Goal: Task Accomplishment & Management: Manage account settings

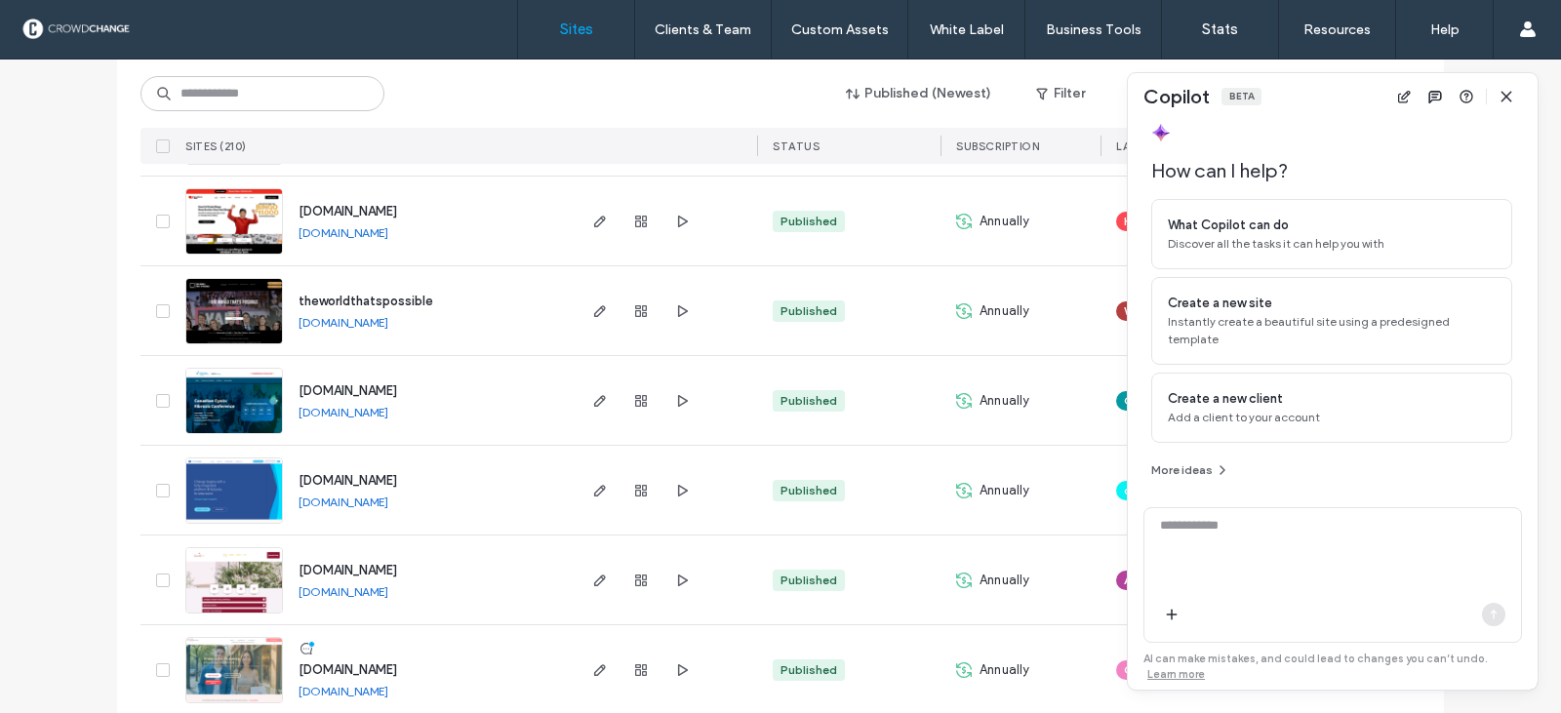
scroll to position [293, 0]
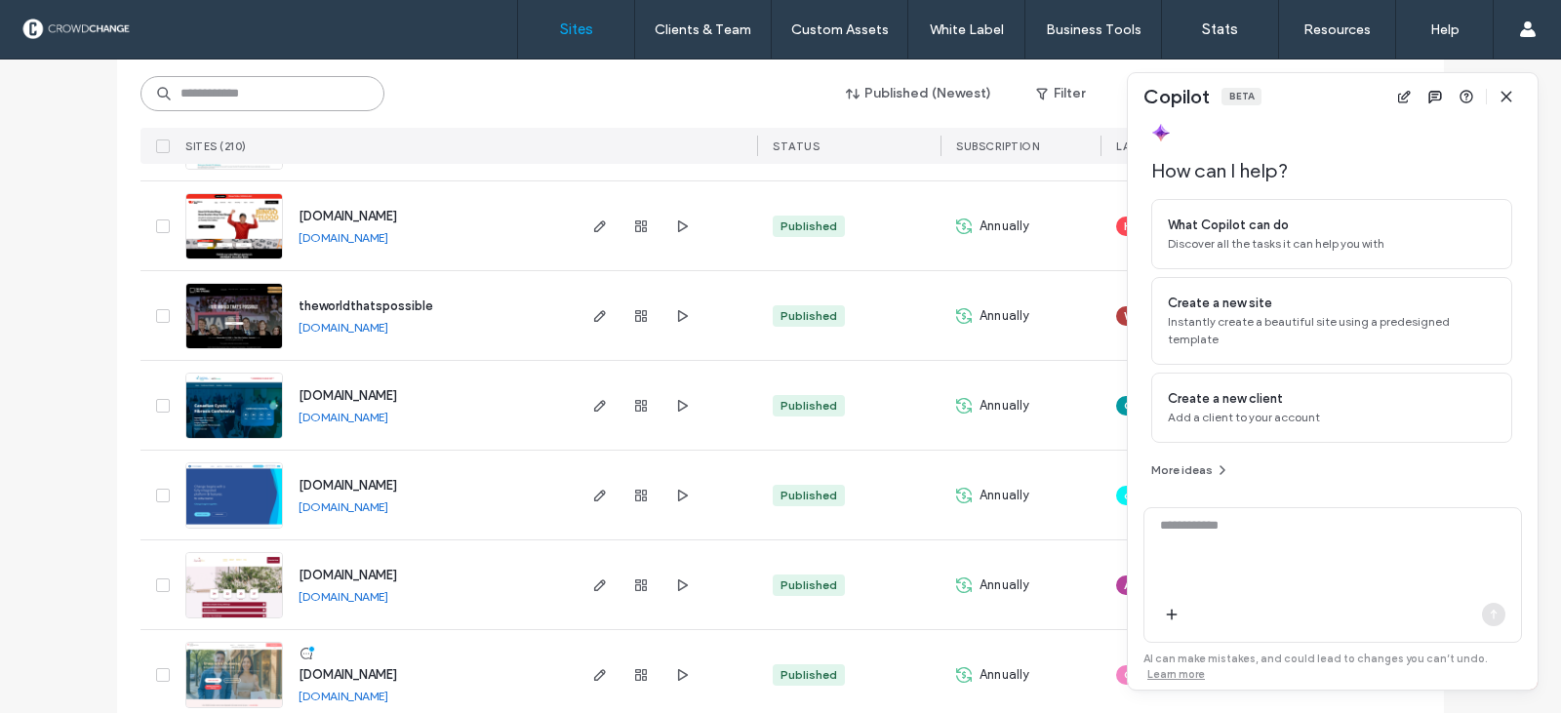
click at [202, 99] on input at bounding box center [262, 93] width 244 height 35
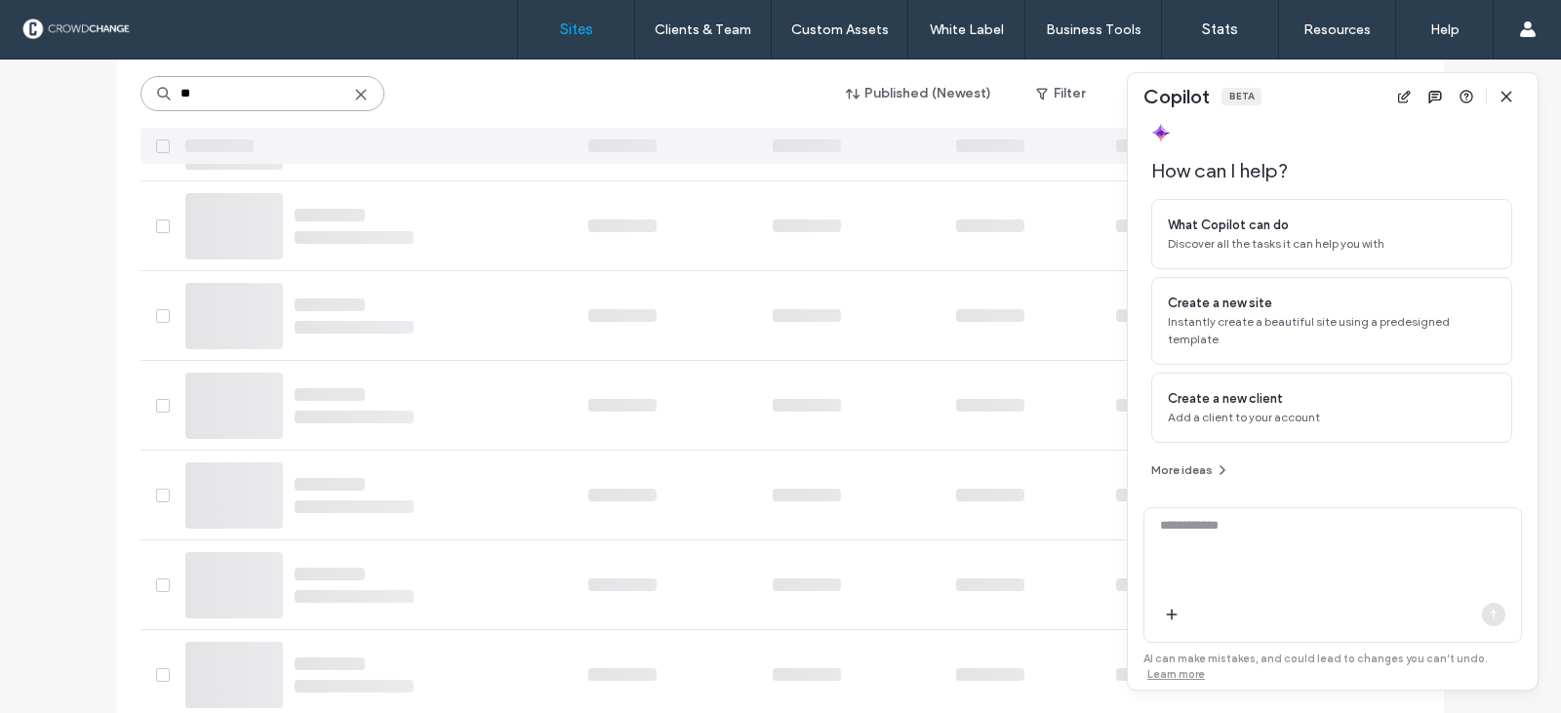
scroll to position [0, 0]
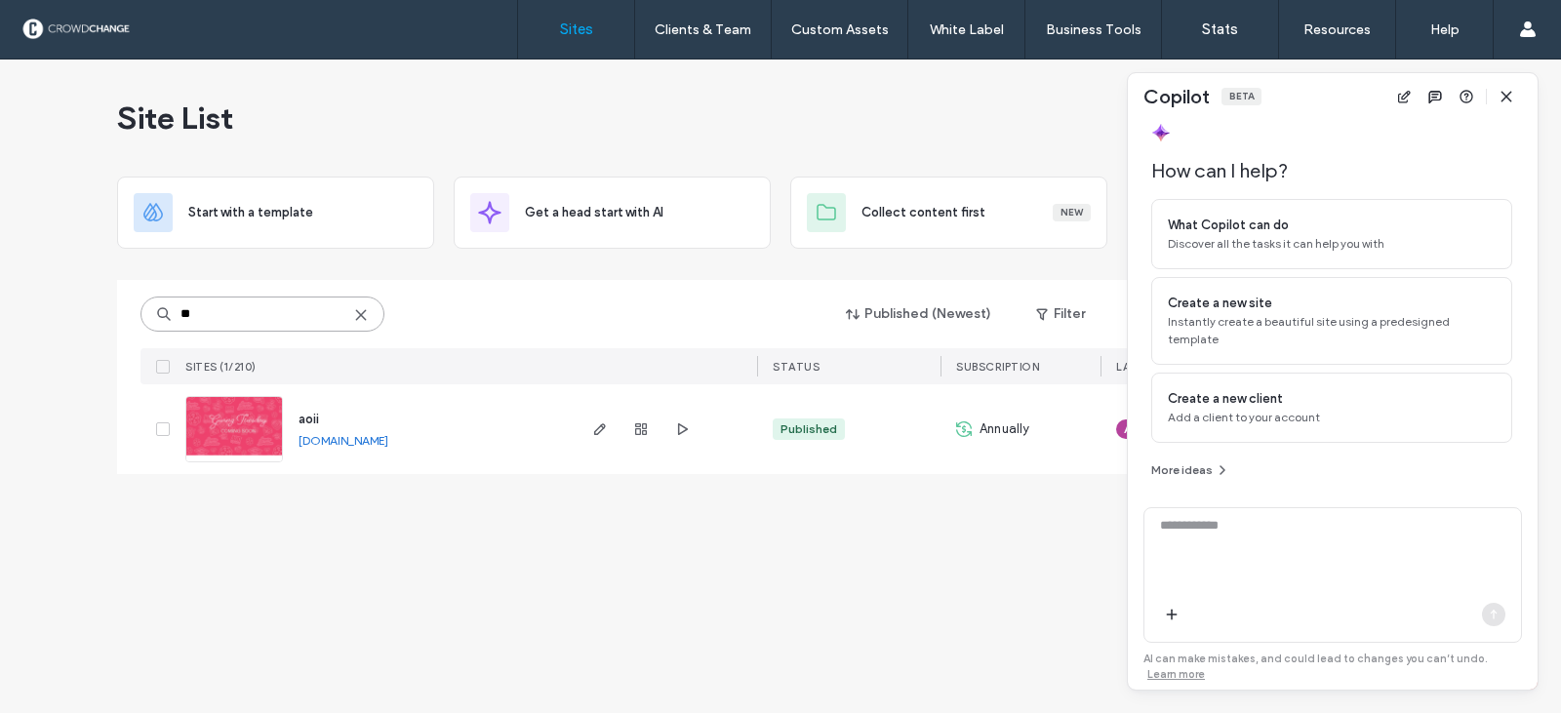
type input "**"
click at [218, 426] on img at bounding box center [234, 463] width 96 height 133
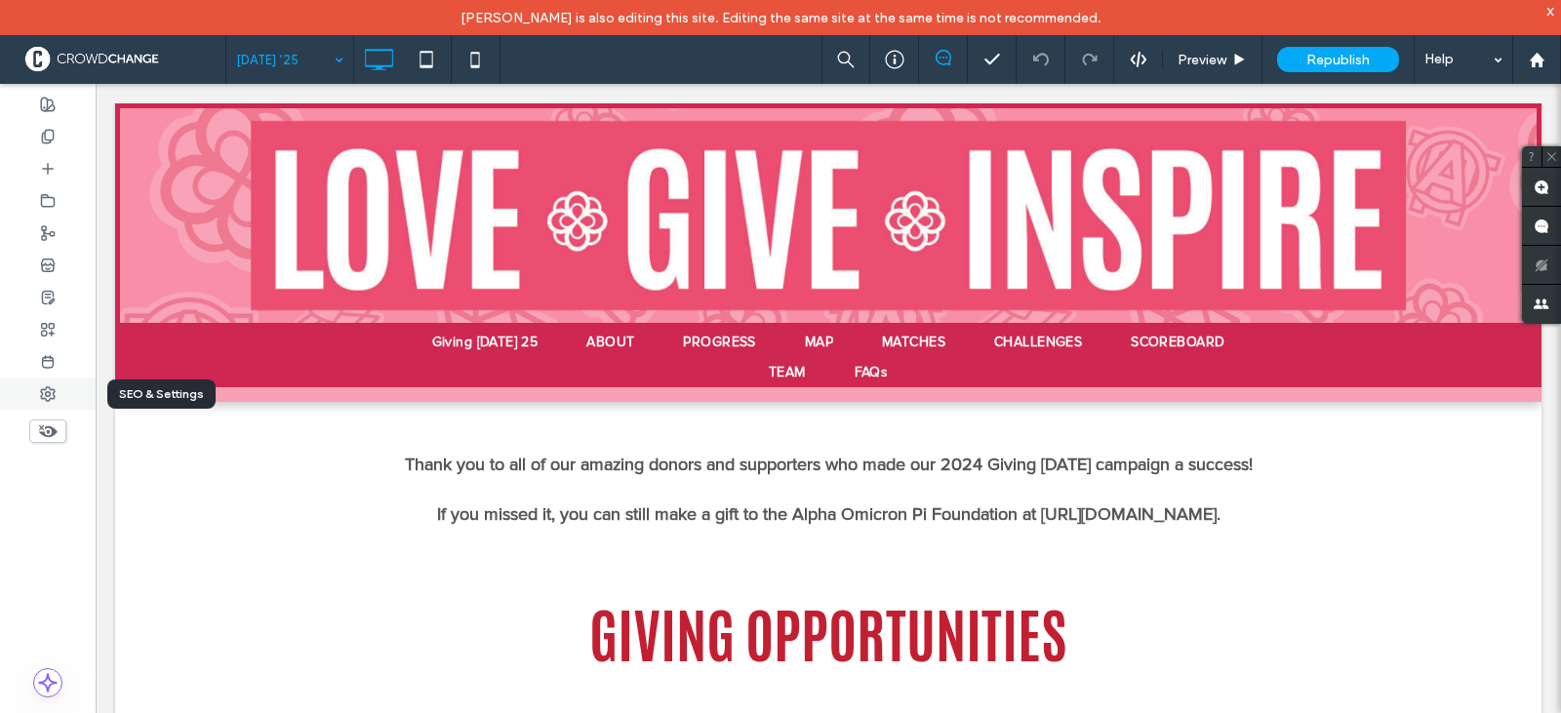
click at [47, 394] on icon at bounding box center [48, 394] width 16 height 16
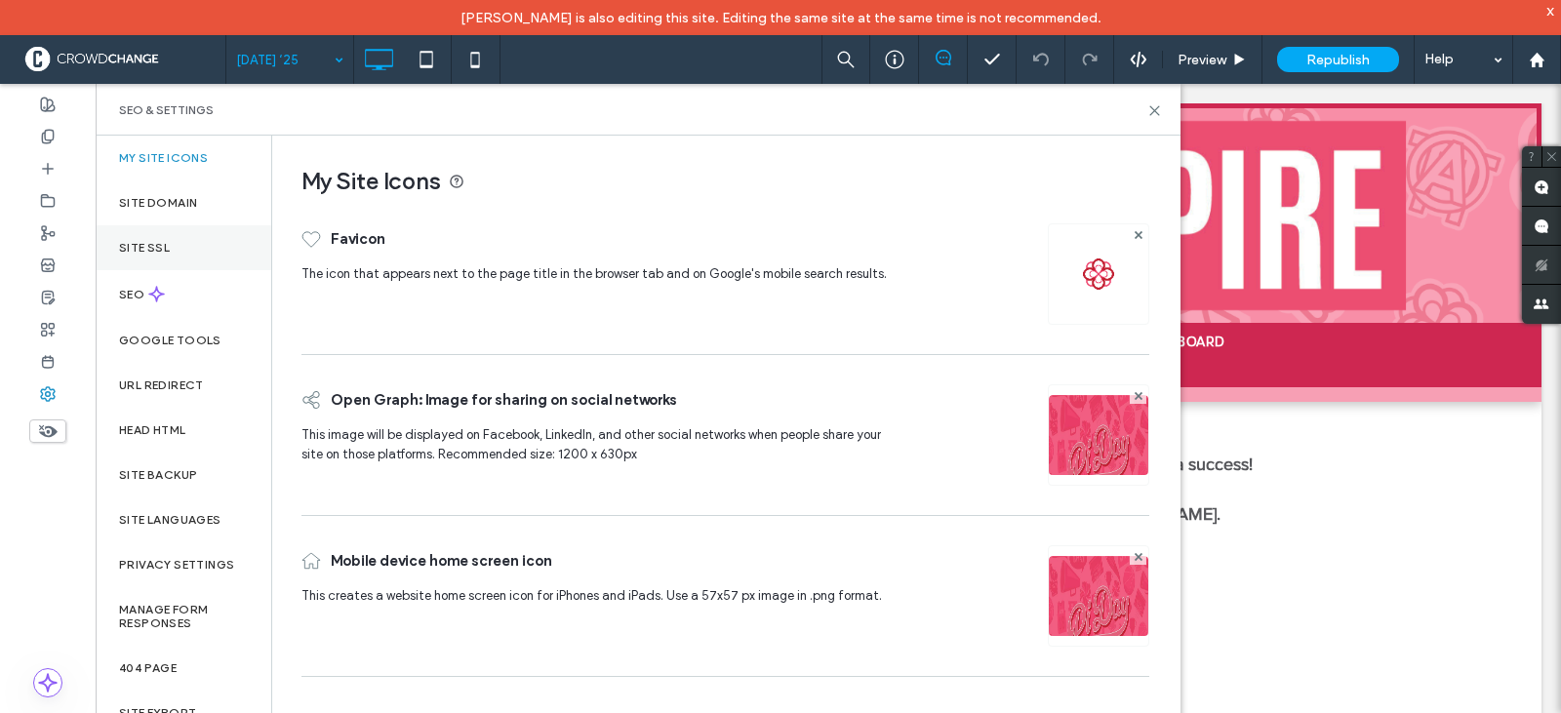
click at [136, 250] on label "Site SSL" at bounding box center [144, 248] width 51 height 14
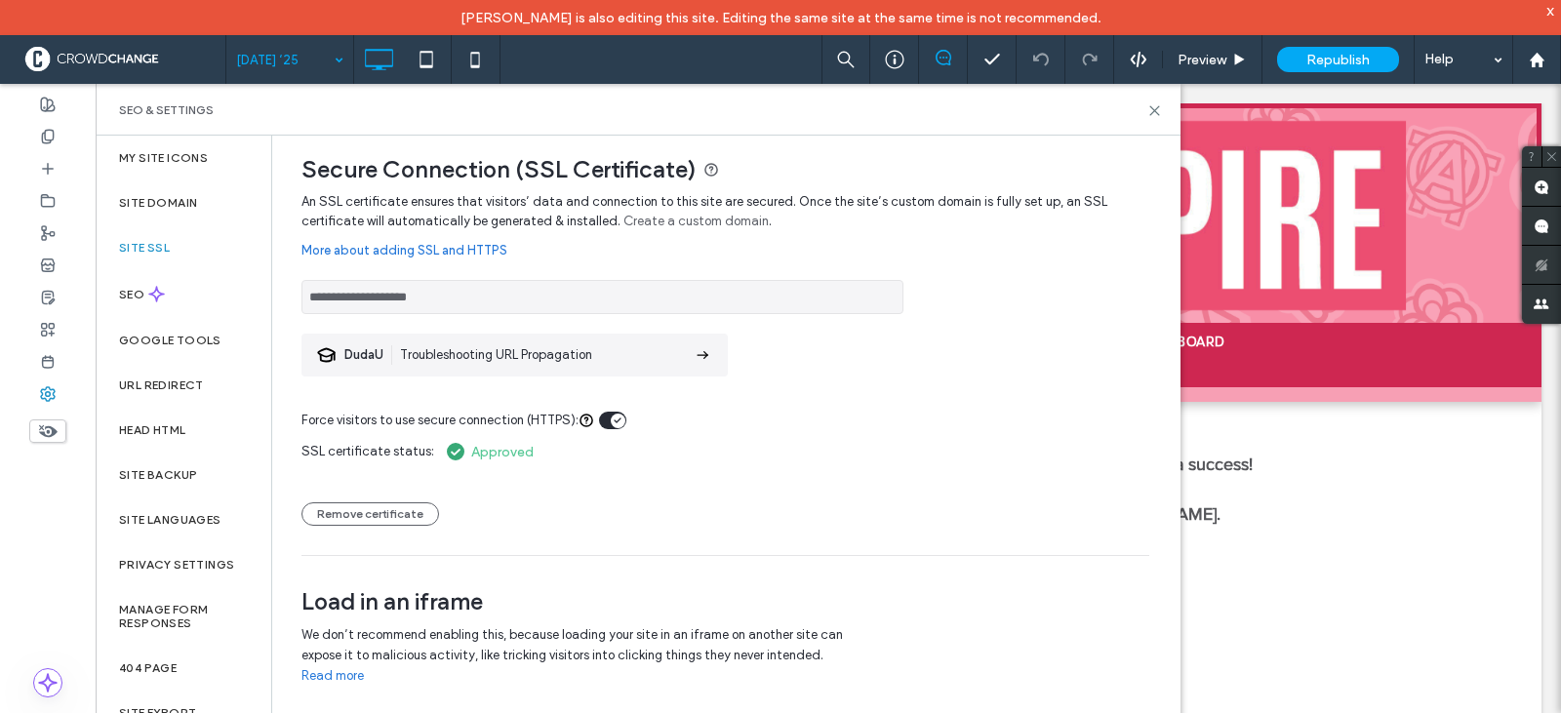
scroll to position [15, 0]
click at [152, 155] on label "My Site Icons" at bounding box center [163, 158] width 89 height 14
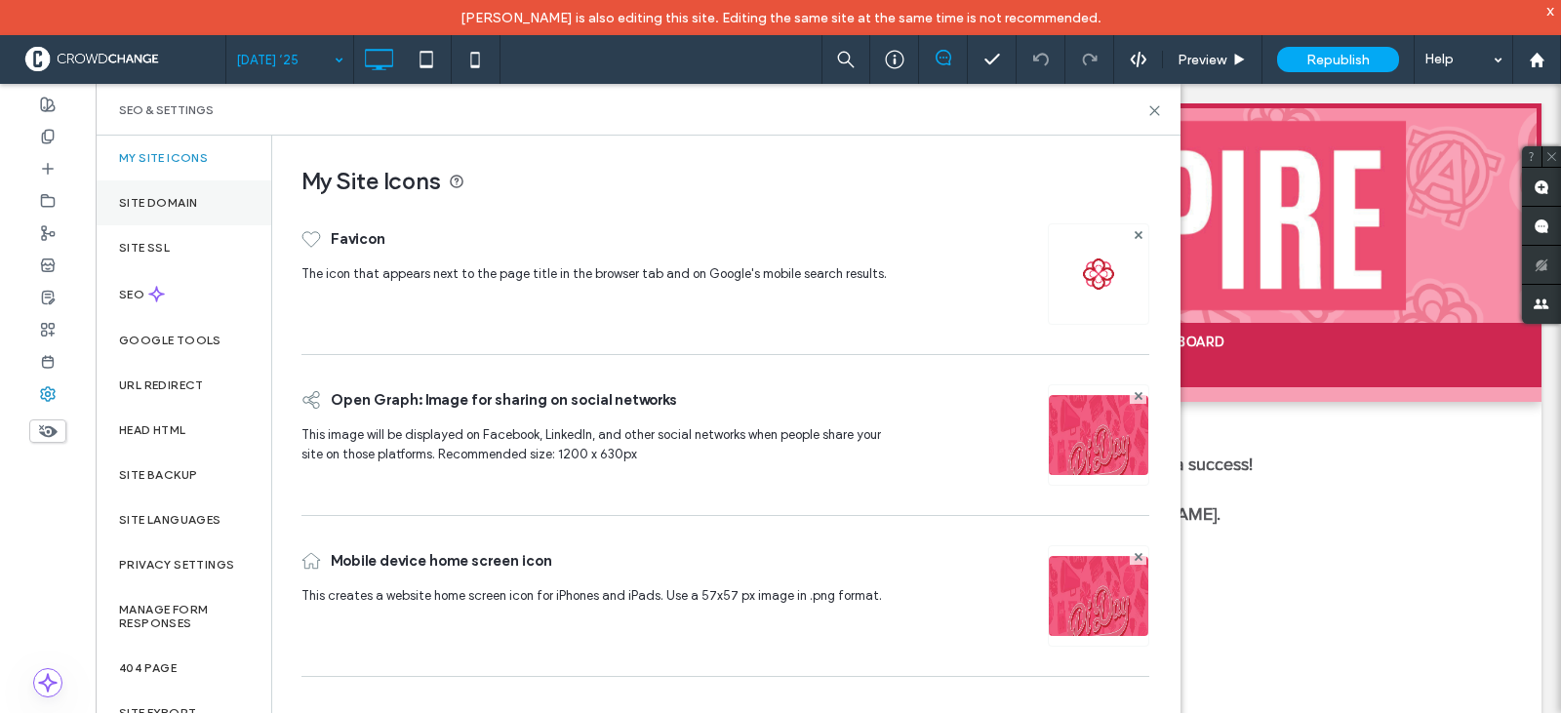
click at [148, 207] on label "Site Domain" at bounding box center [158, 203] width 78 height 14
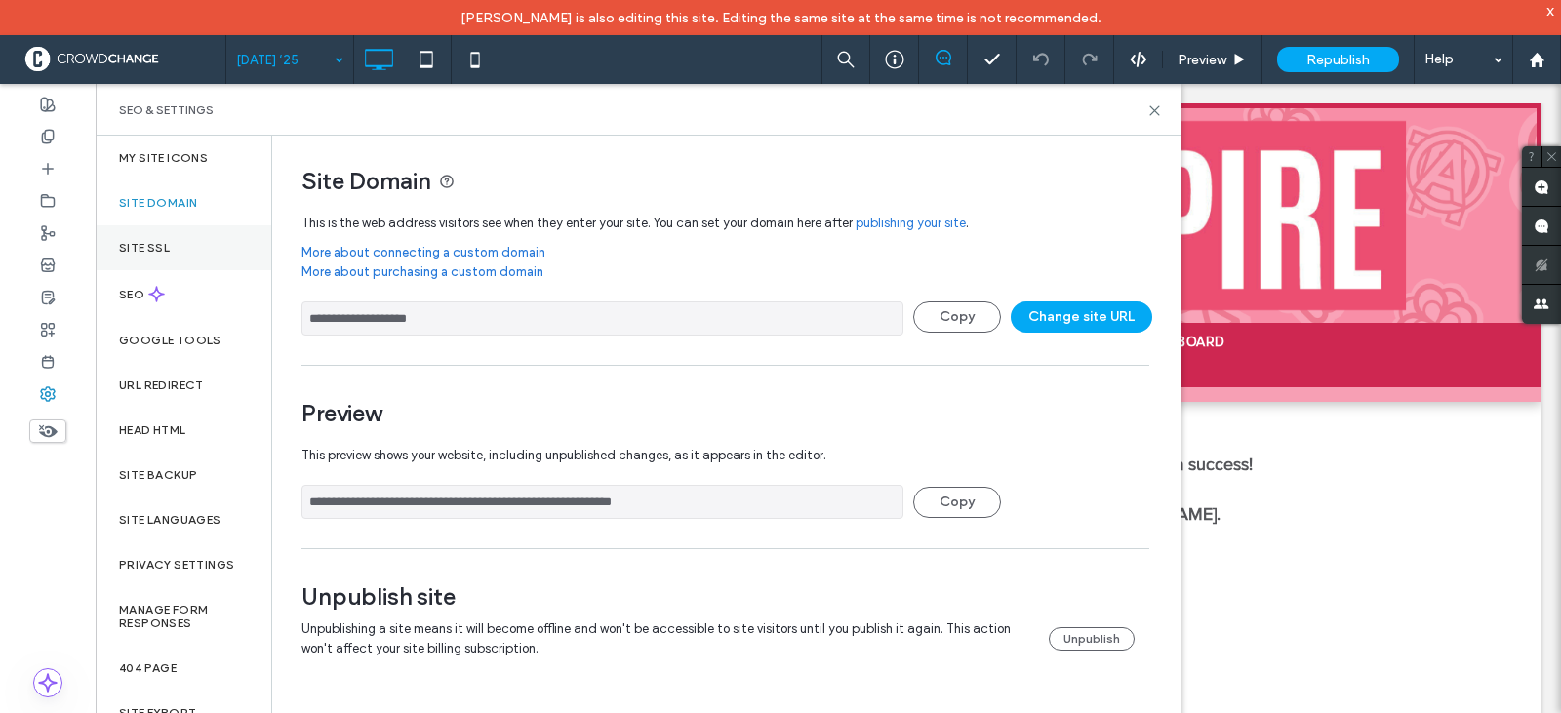
click at [136, 251] on label "Site SSL" at bounding box center [144, 248] width 51 height 14
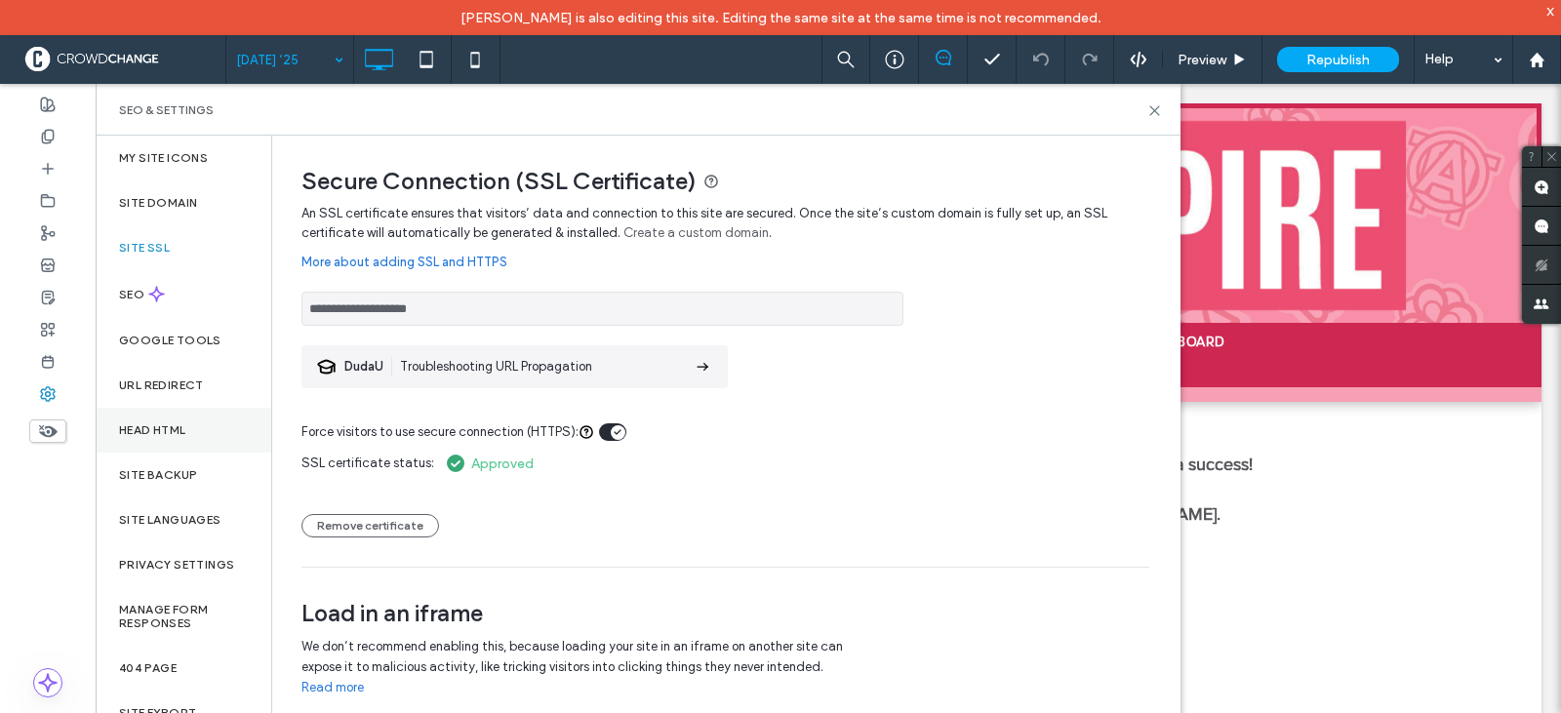
click at [131, 428] on label "Head HTML" at bounding box center [152, 430] width 67 height 14
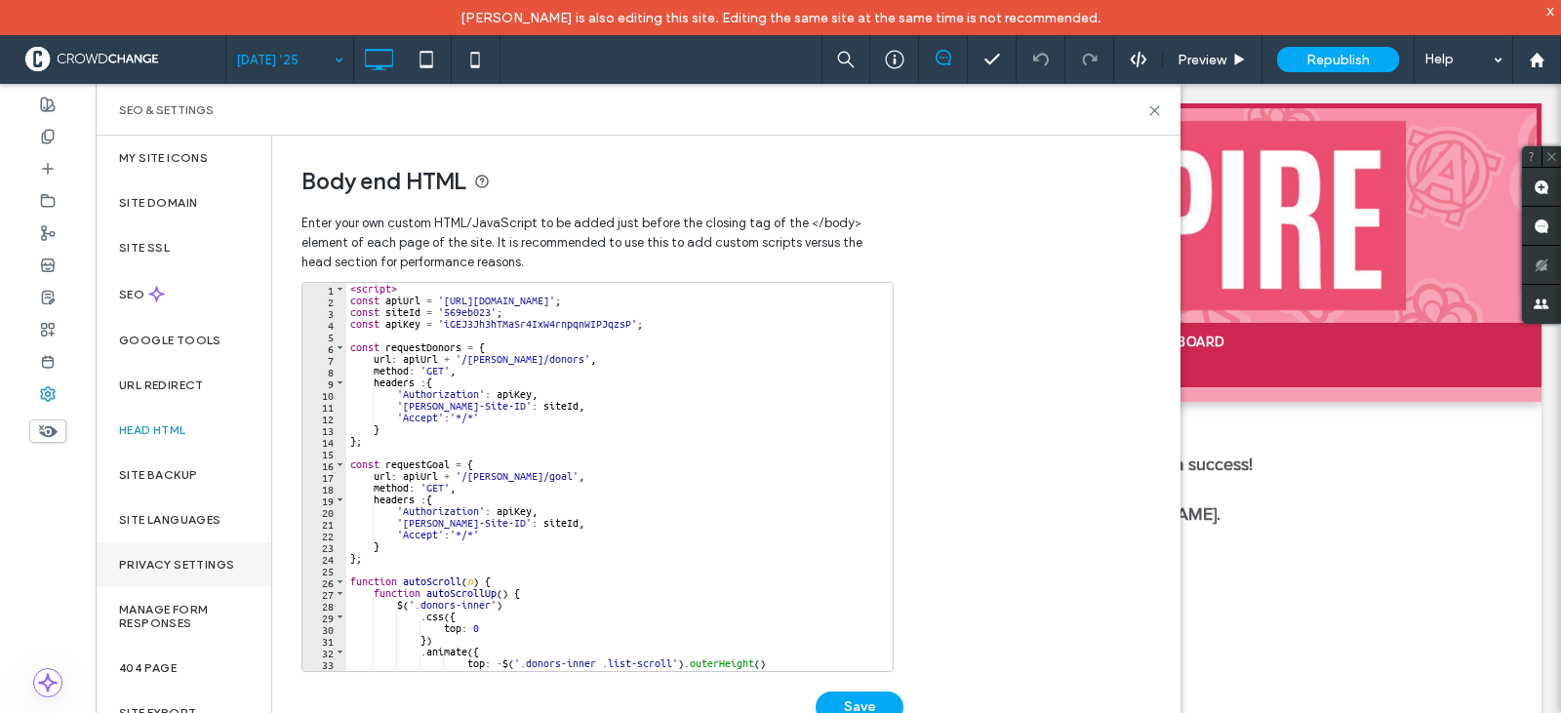
scroll to position [46, 0]
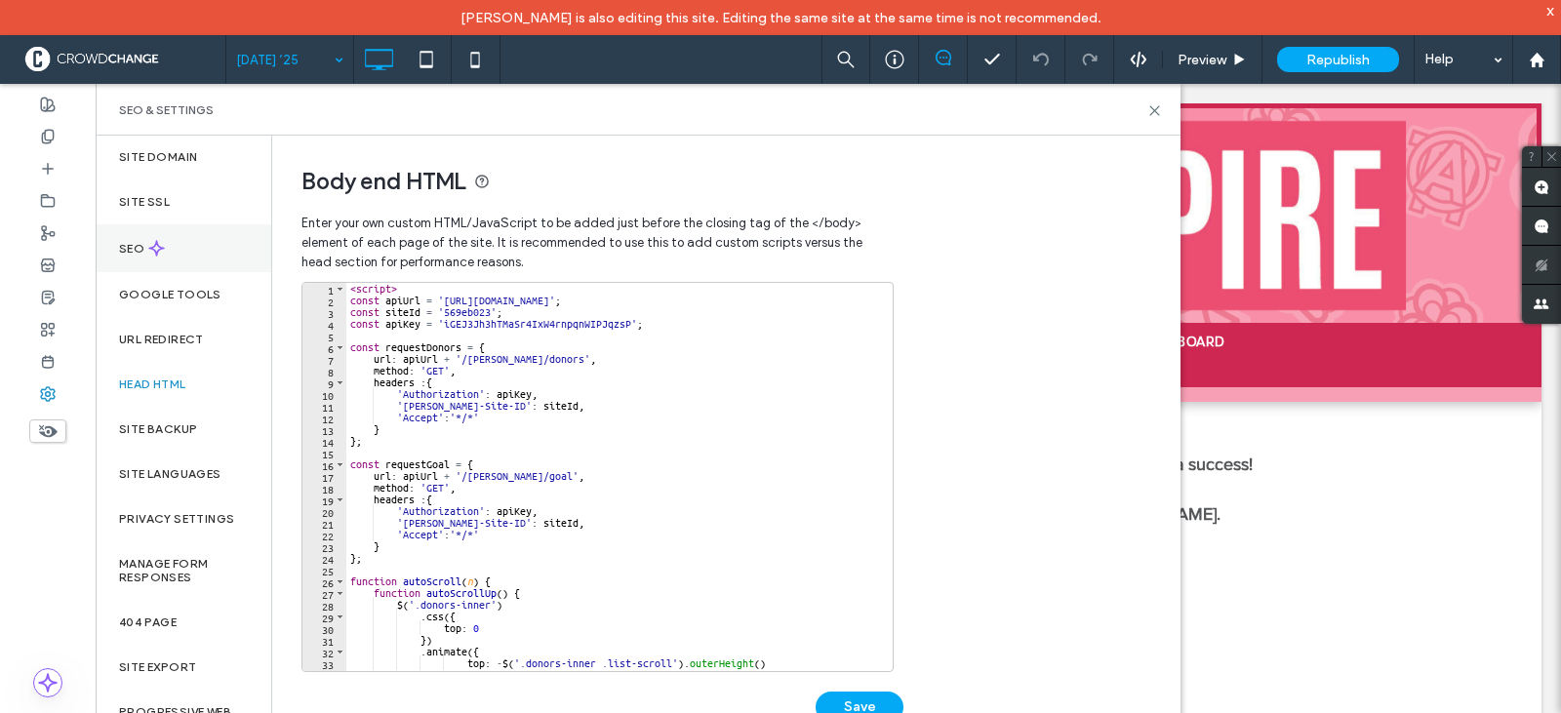
click at [132, 250] on label "SEO" at bounding box center [133, 249] width 29 height 14
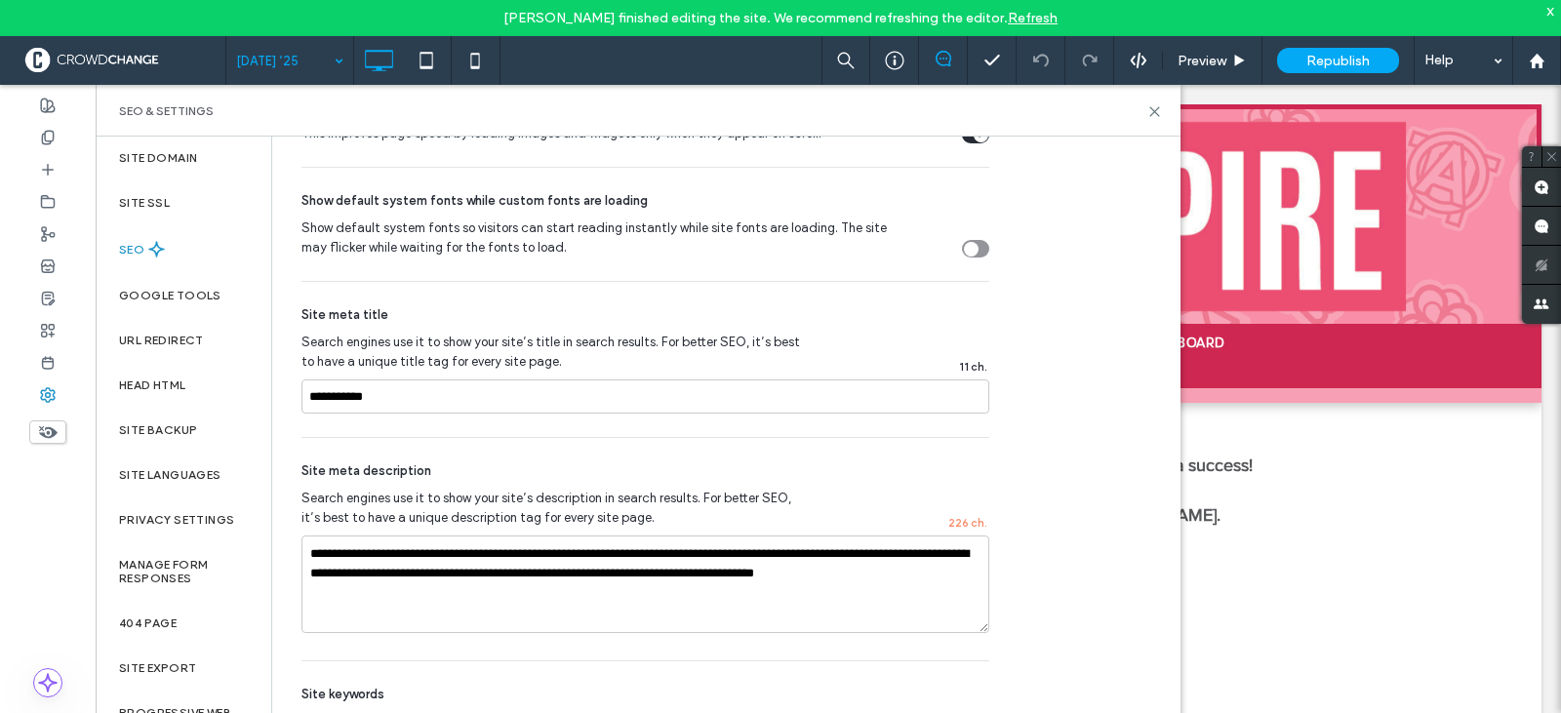
scroll to position [1073, 0]
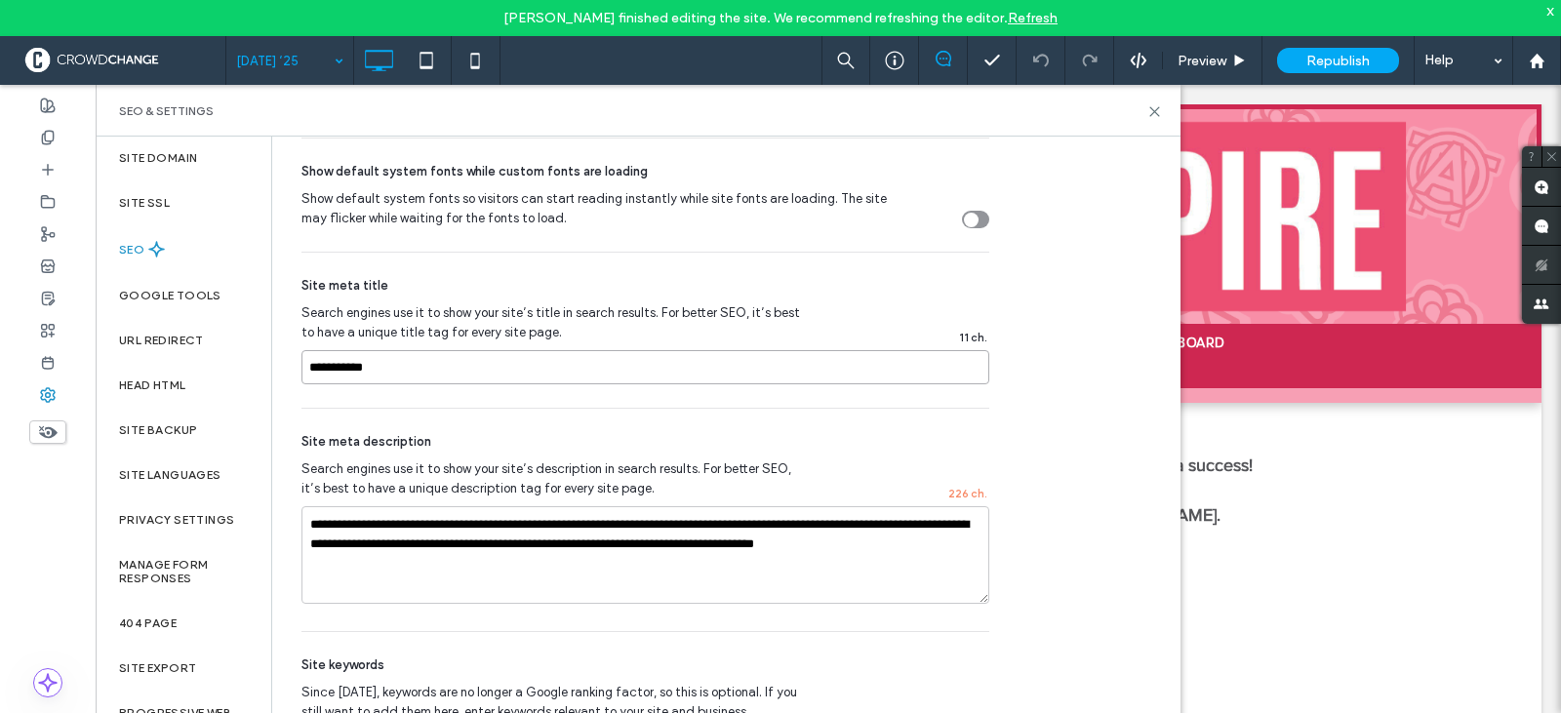
click at [385, 367] on input "**********" at bounding box center [645, 367] width 688 height 34
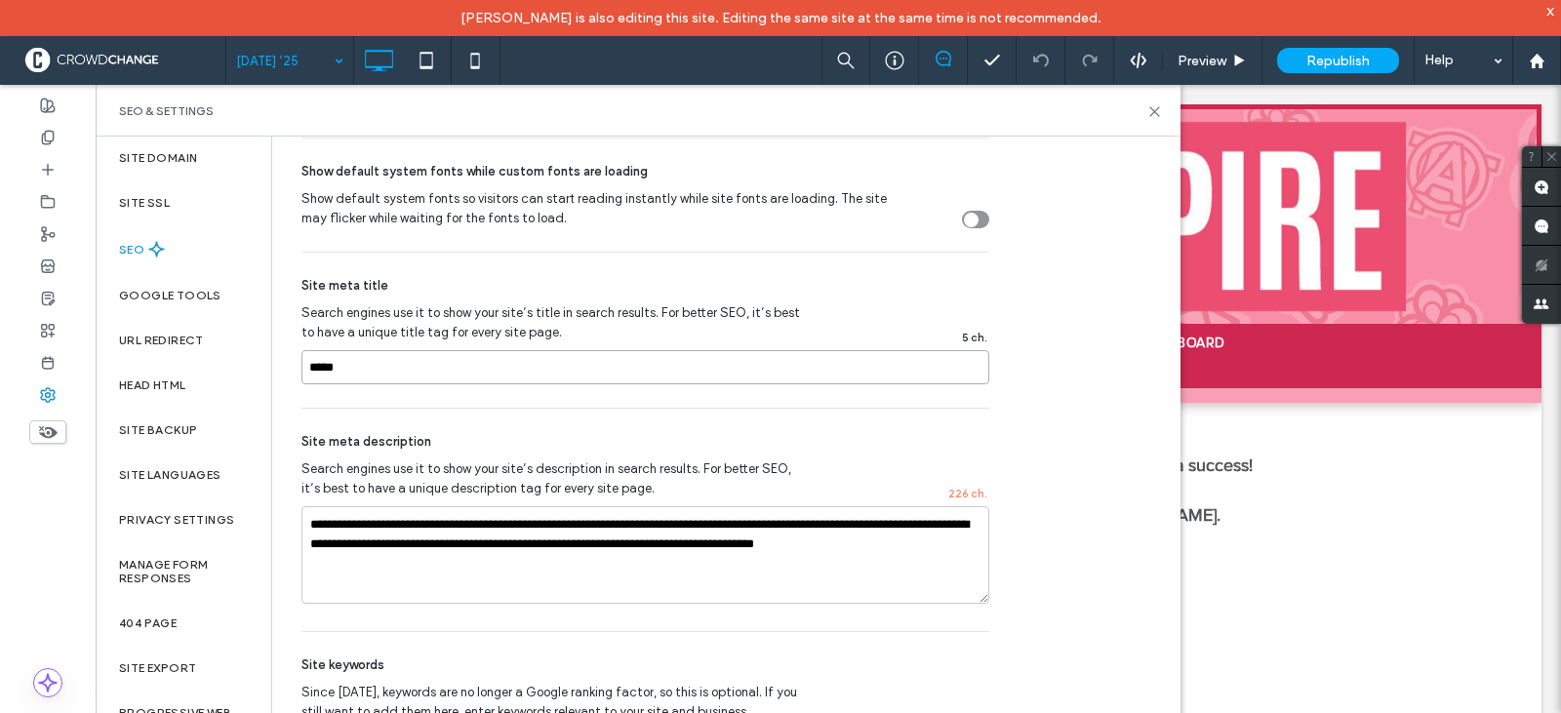
type input "****"
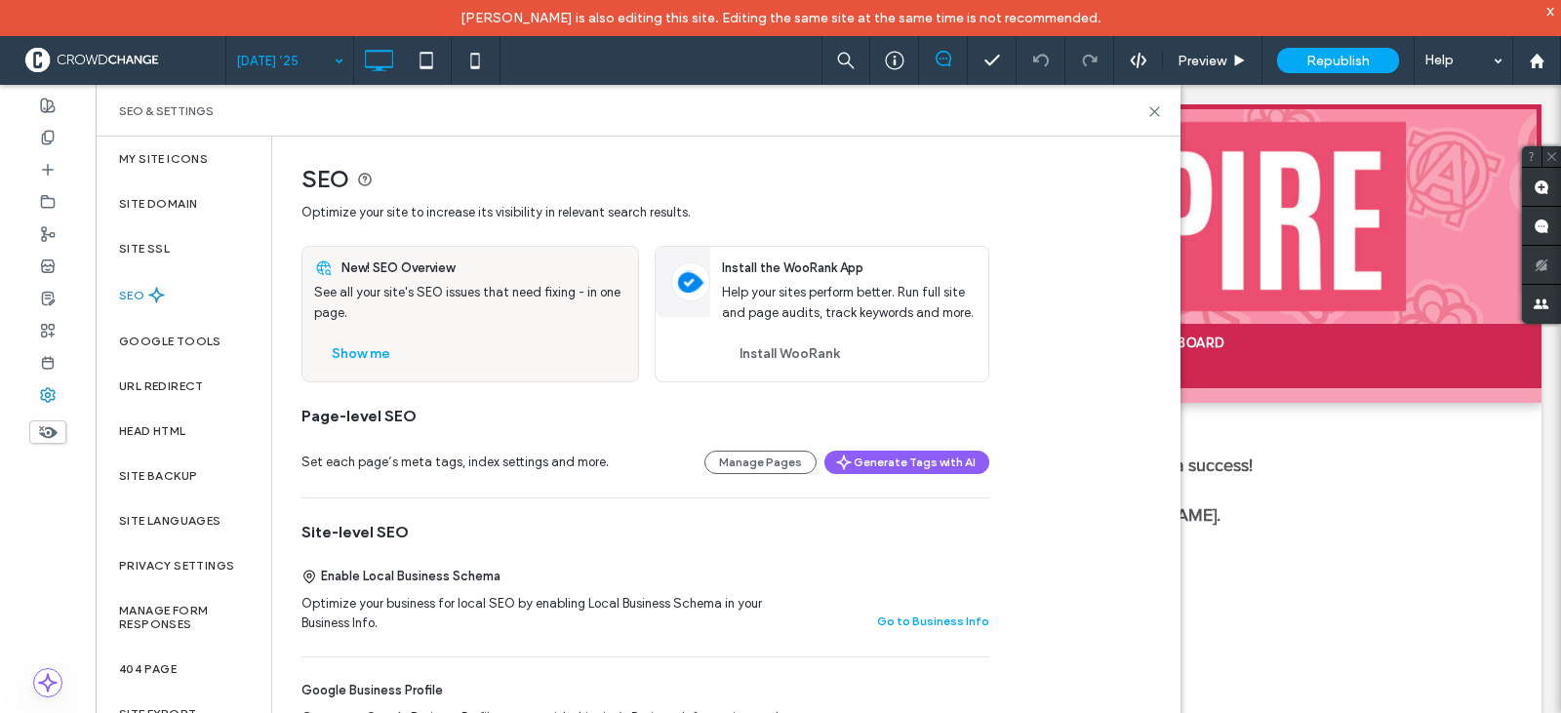
scroll to position [0, 0]
click at [349, 355] on button "Show me" at bounding box center [361, 356] width 94 height 31
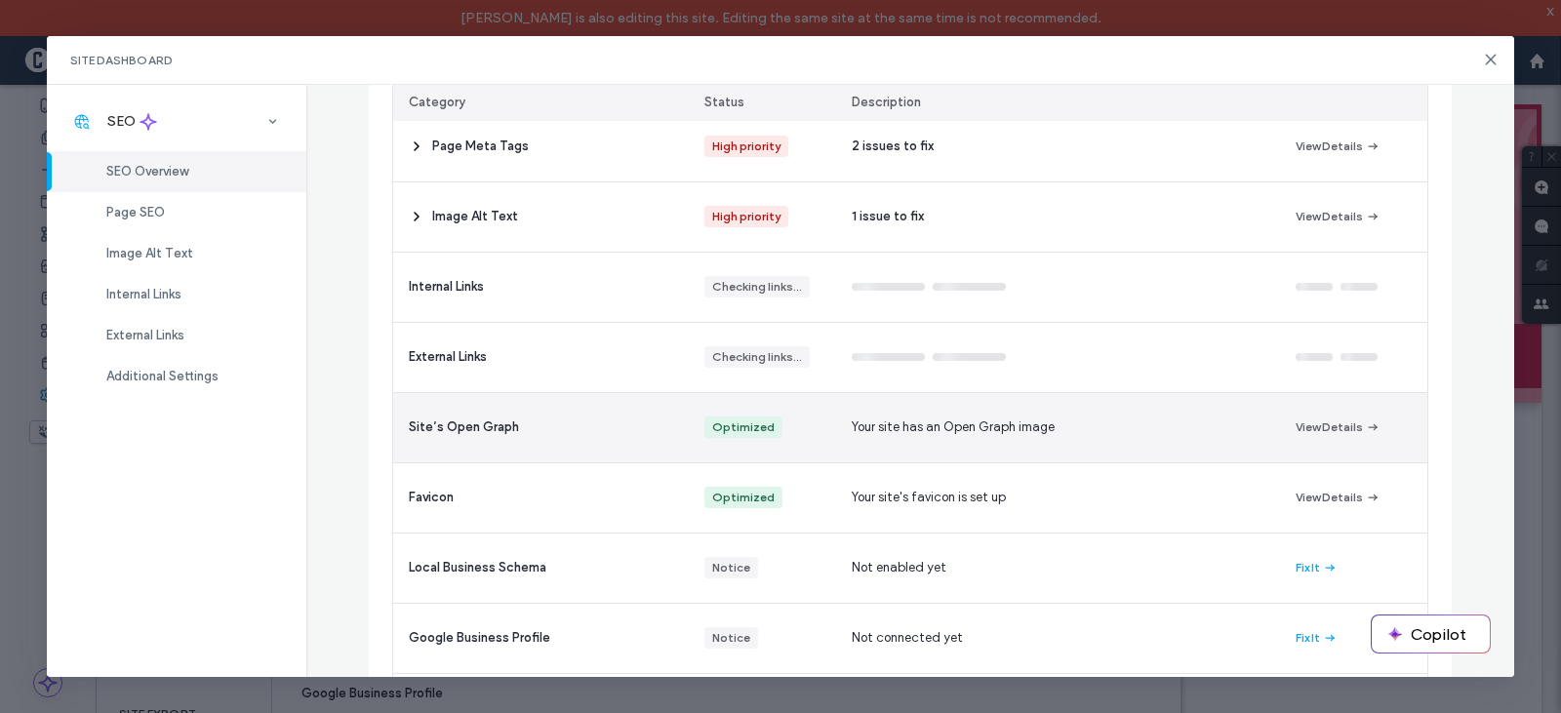
scroll to position [293, 0]
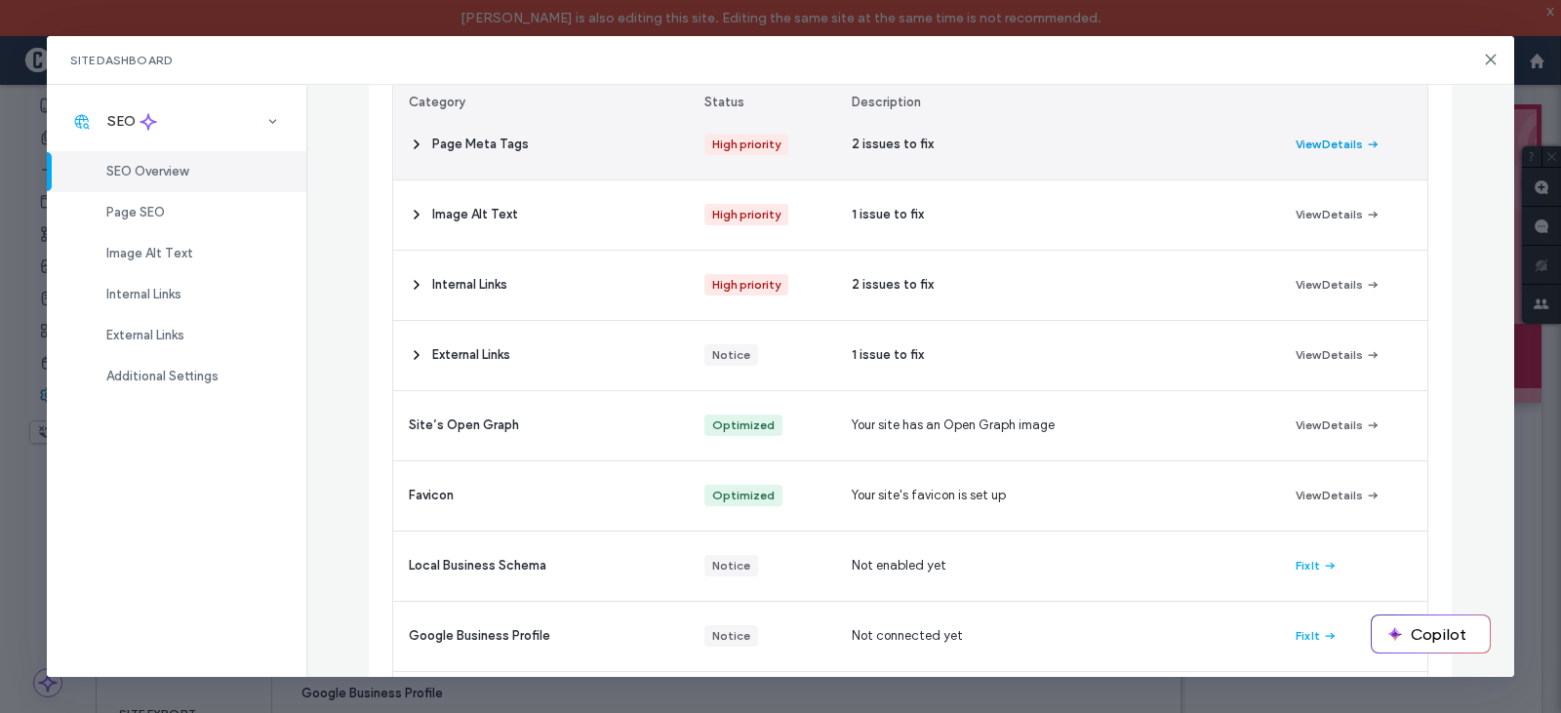
click at [1322, 142] on button "View Details" at bounding box center [1338, 144] width 85 height 23
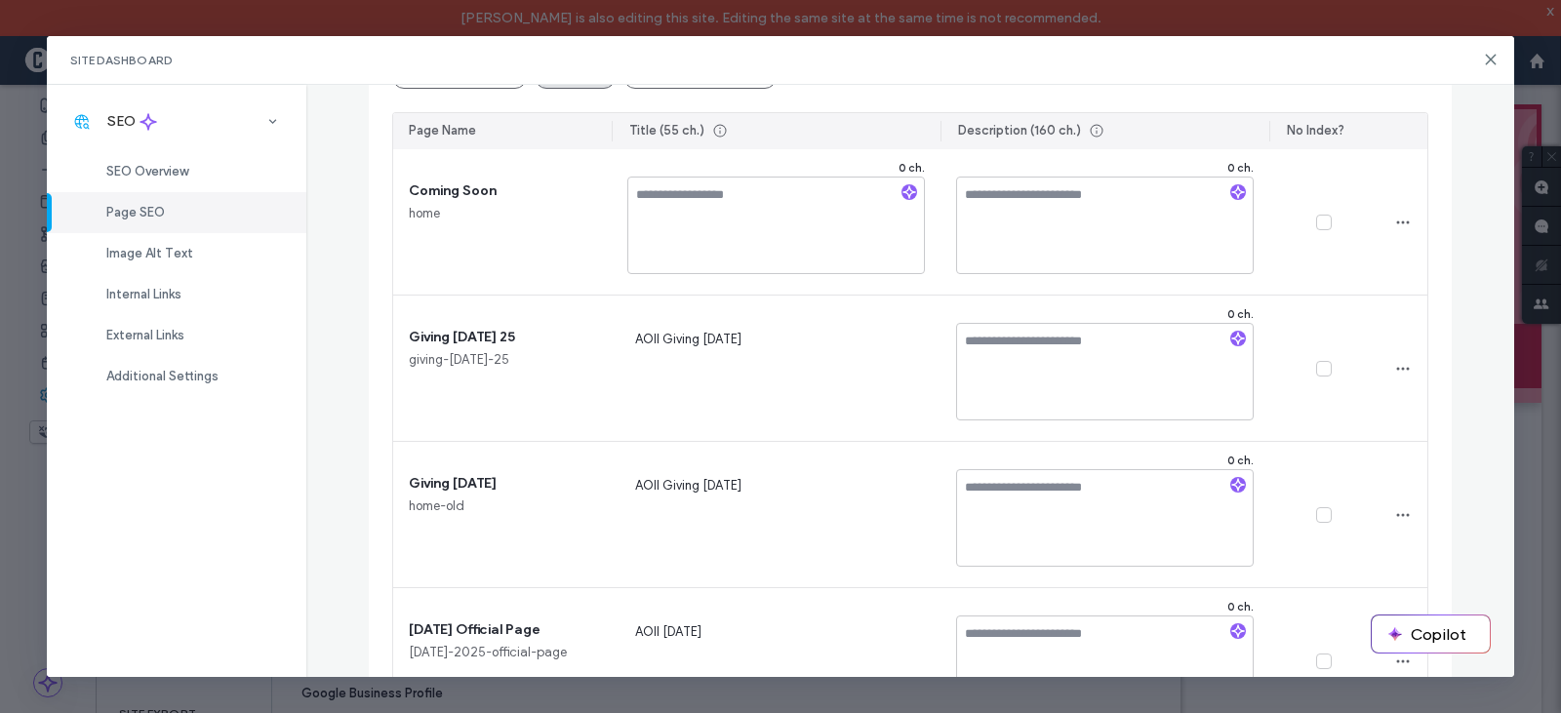
scroll to position [246, 0]
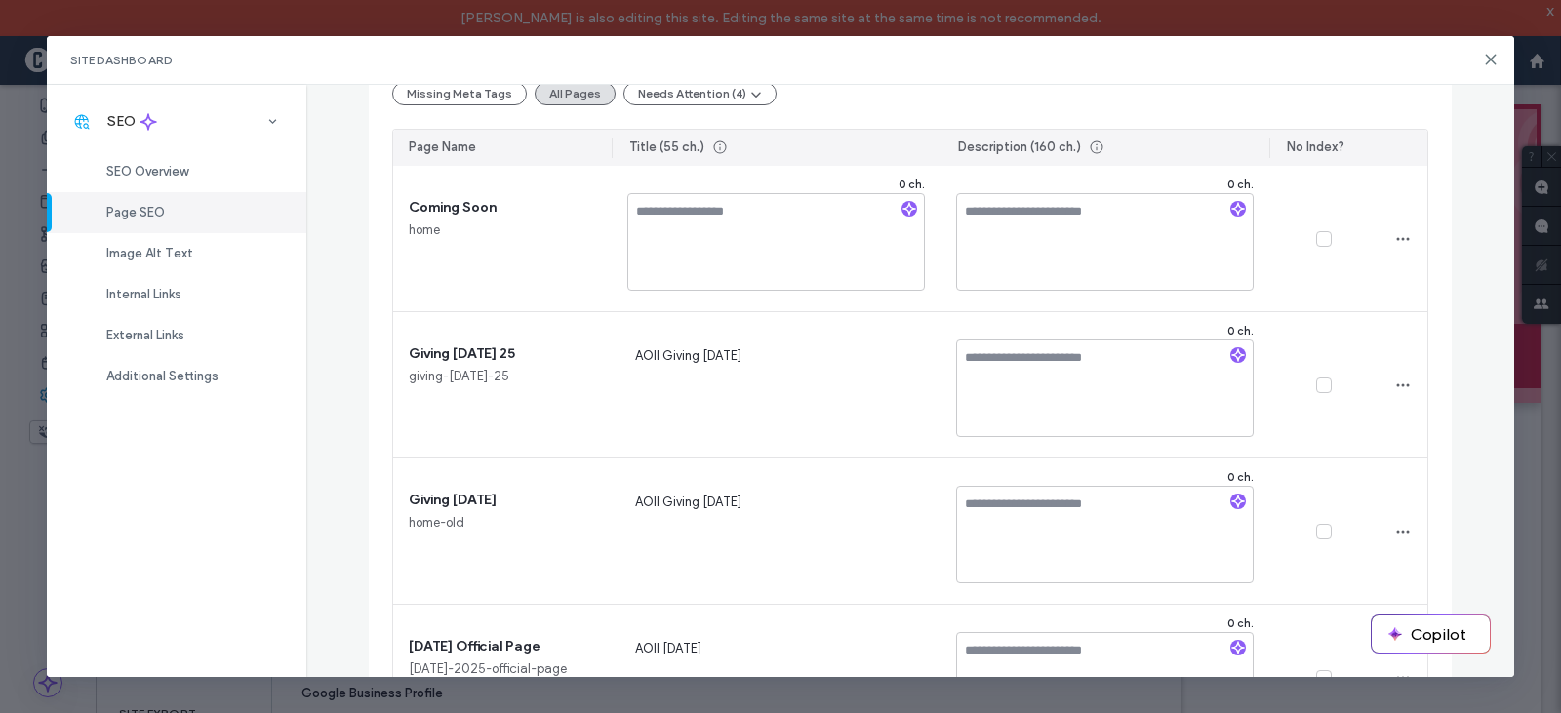
click at [124, 213] on span "Page SEO" at bounding box center [135, 212] width 59 height 15
click at [132, 255] on span "Image Alt Text" at bounding box center [149, 253] width 87 height 15
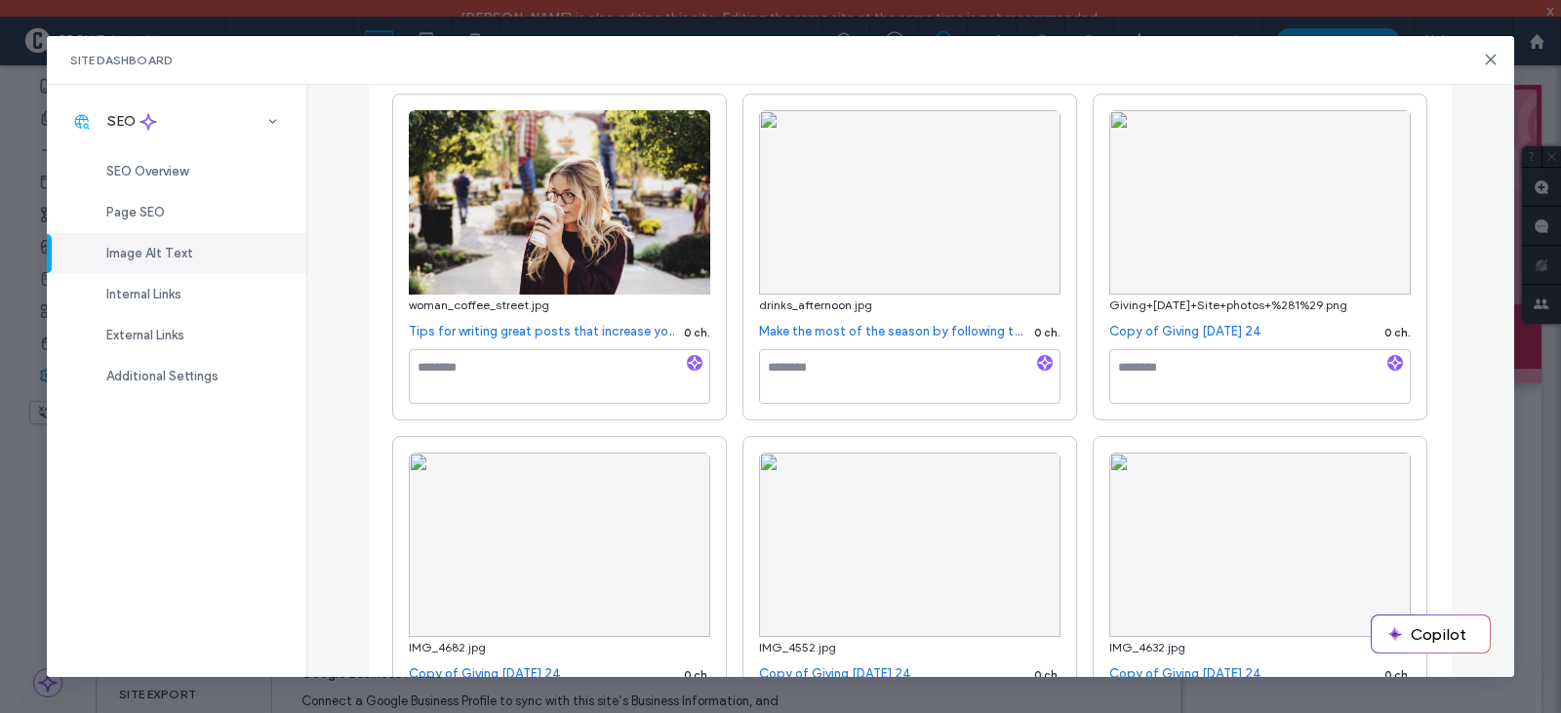
scroll to position [390, 0]
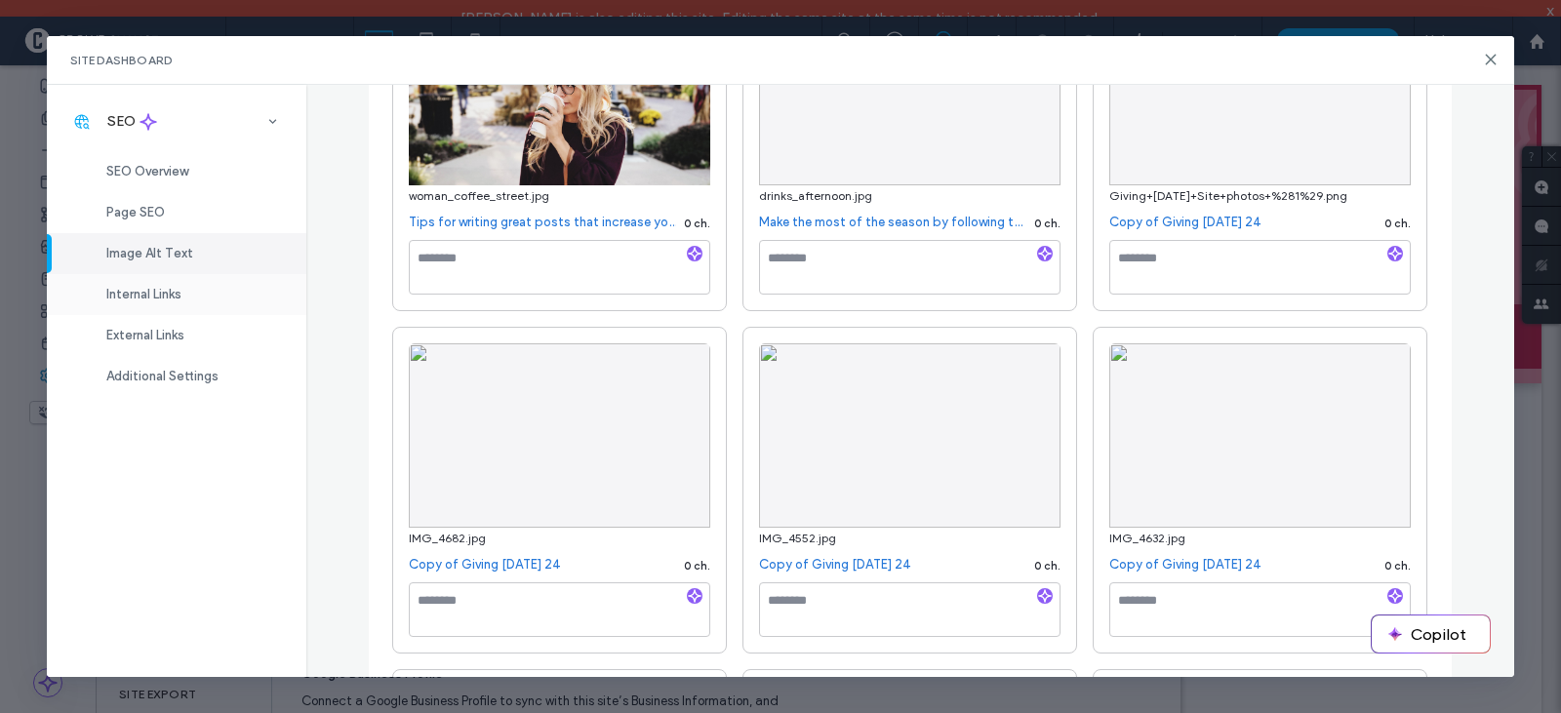
click at [130, 297] on span "Internal Links" at bounding box center [143, 294] width 75 height 15
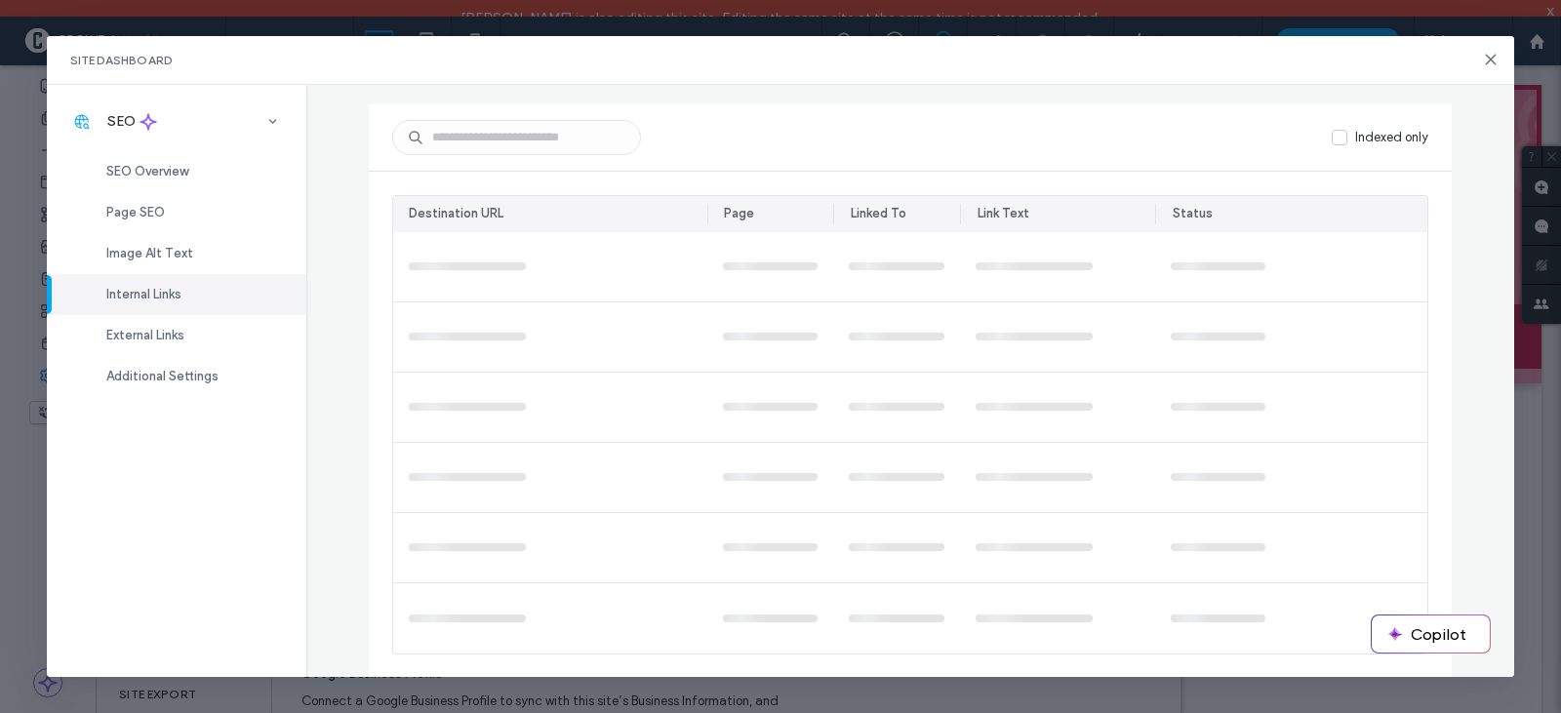
scroll to position [0, 0]
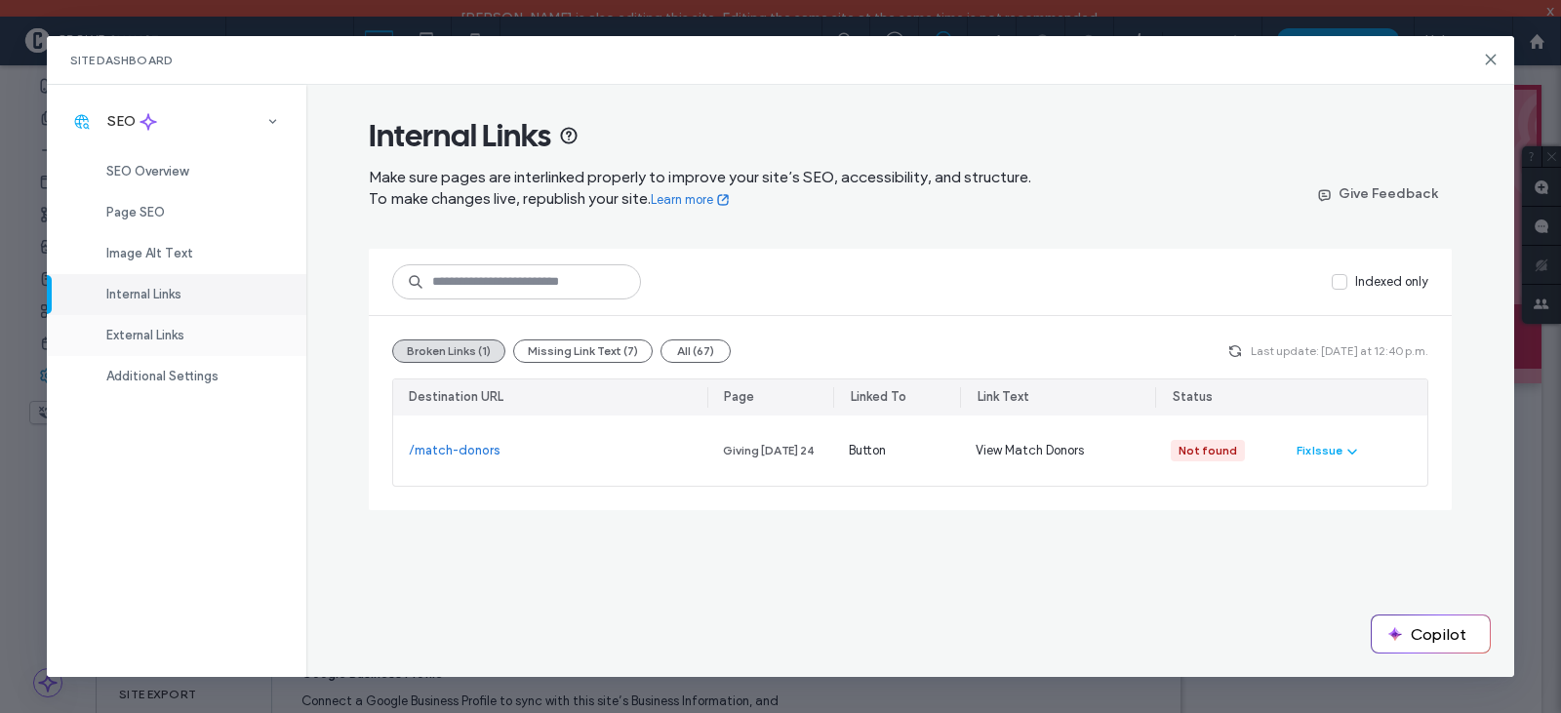
click at [124, 331] on span "External Links" at bounding box center [145, 335] width 78 height 15
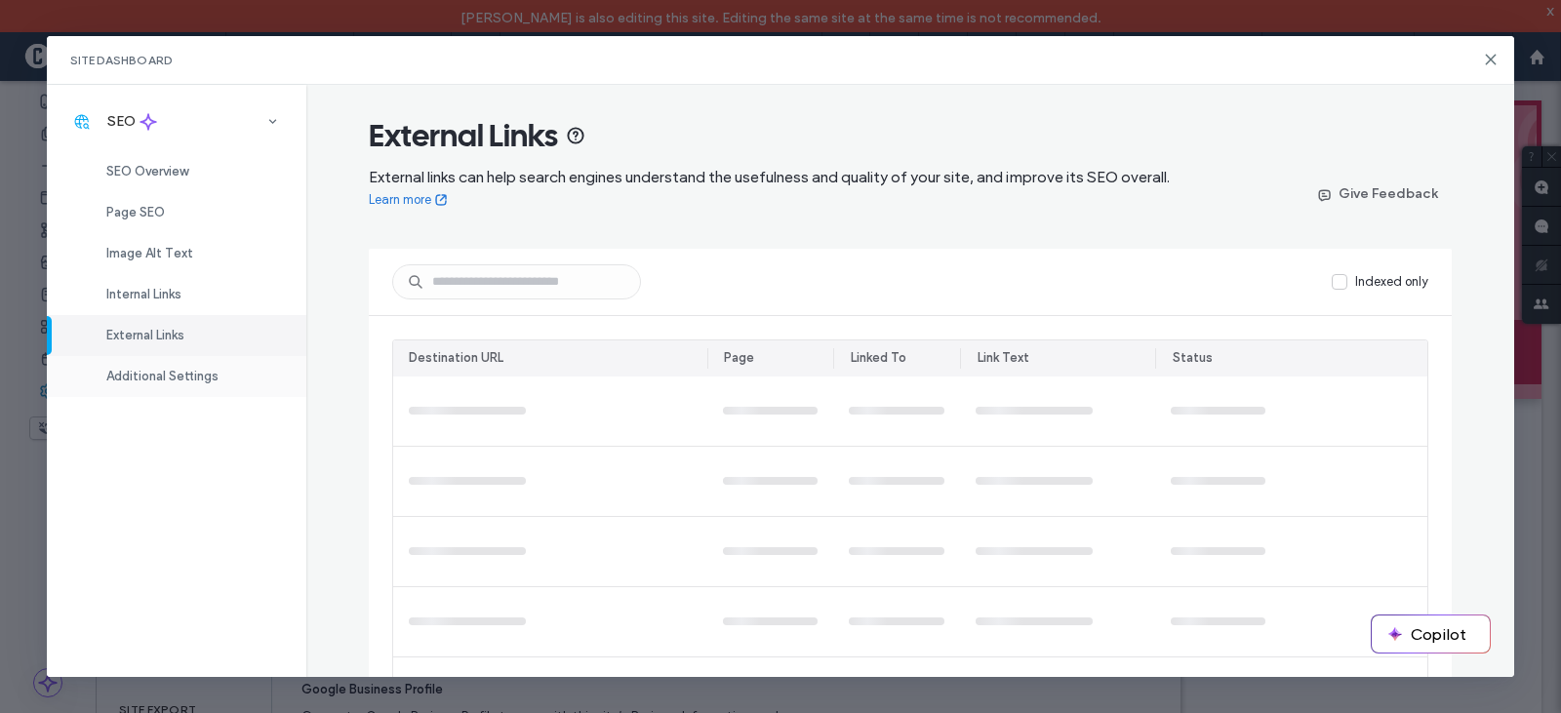
click at [140, 378] on span "Additional Settings" at bounding box center [162, 376] width 112 height 15
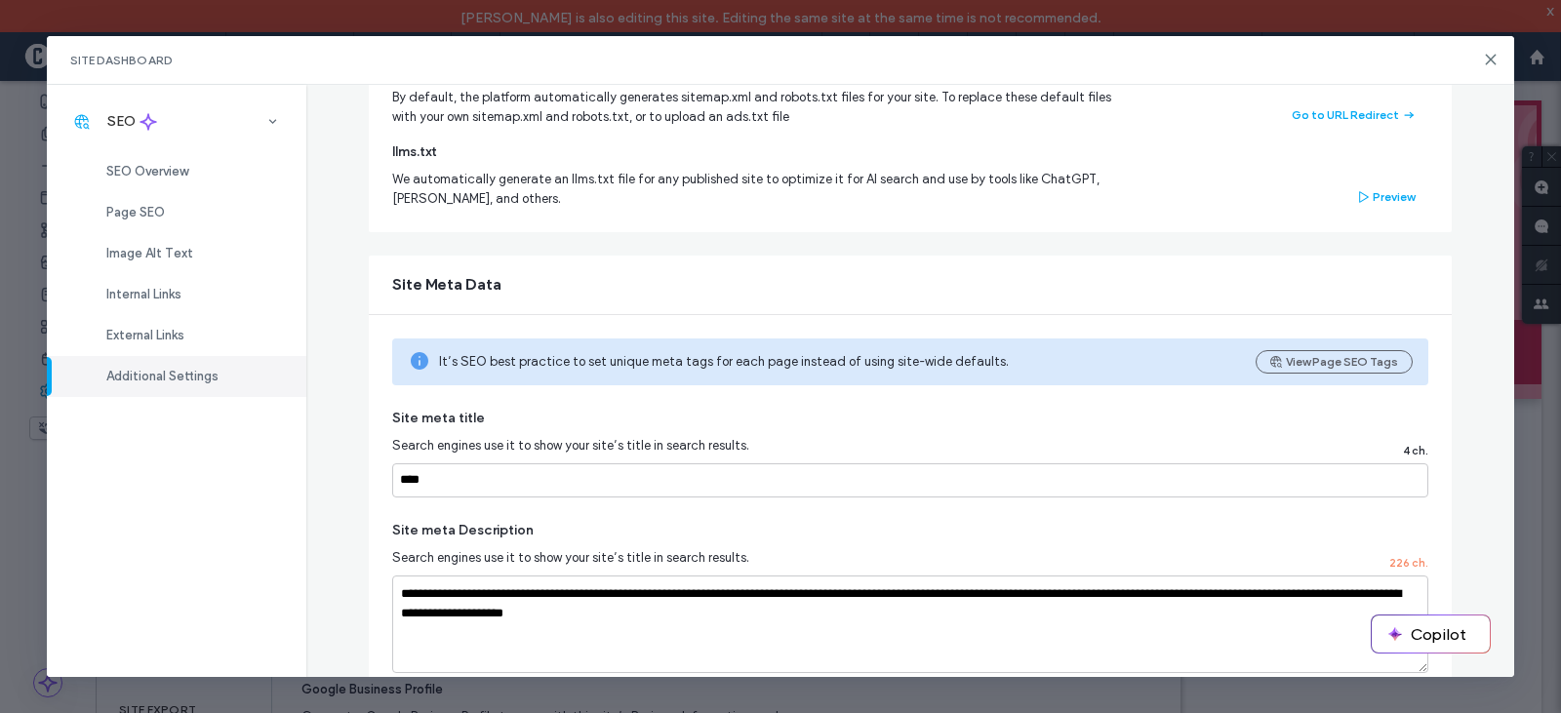
scroll to position [335, 0]
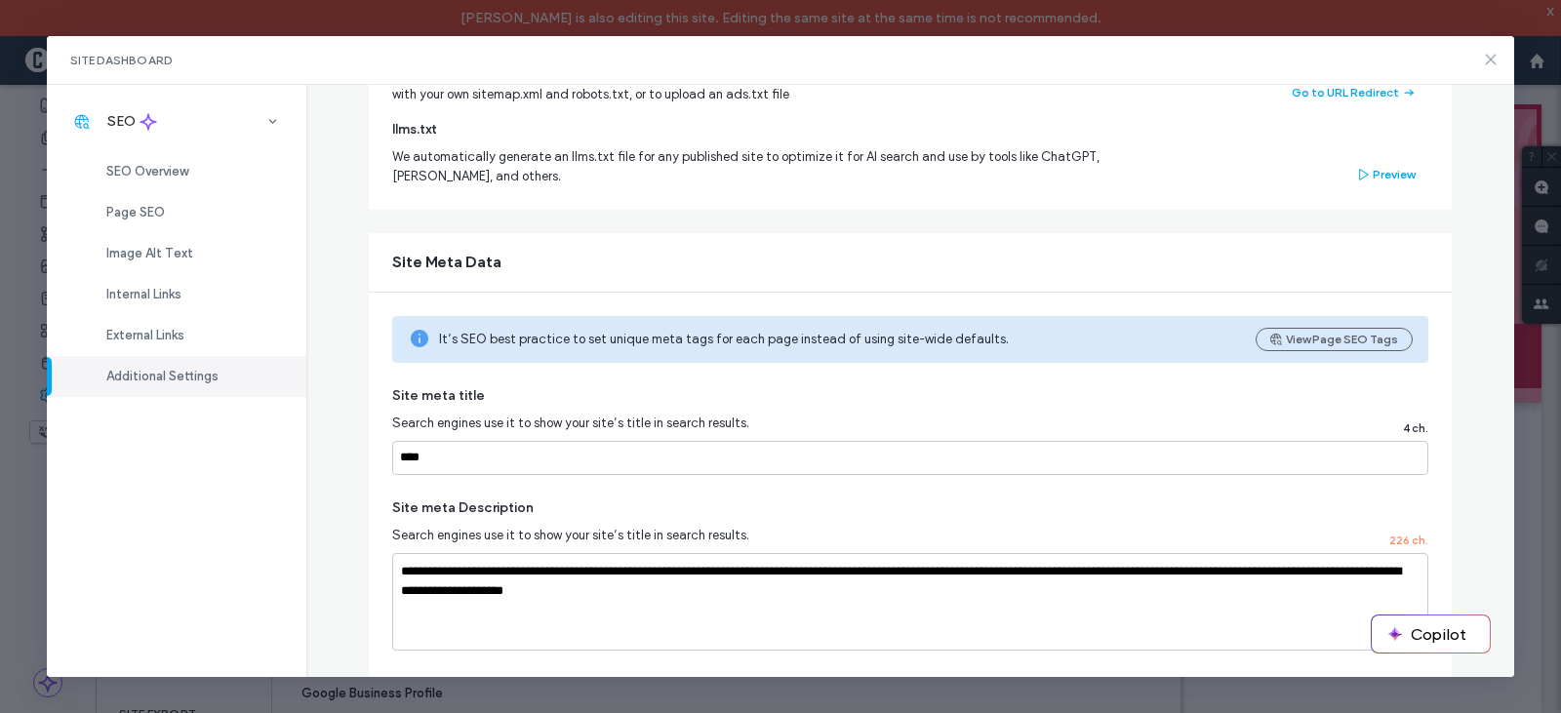
click at [1486, 59] on icon at bounding box center [1491, 60] width 16 height 16
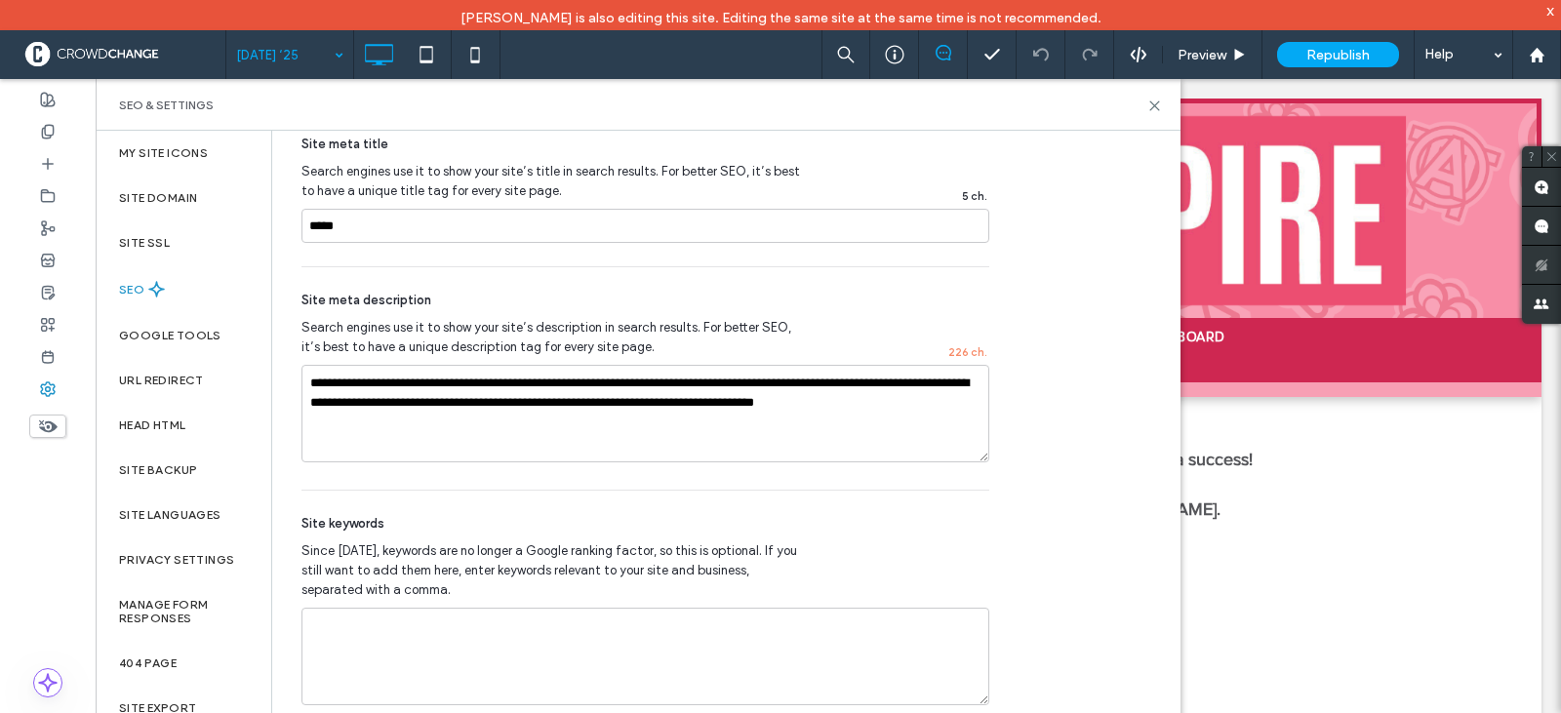
scroll to position [1212, 0]
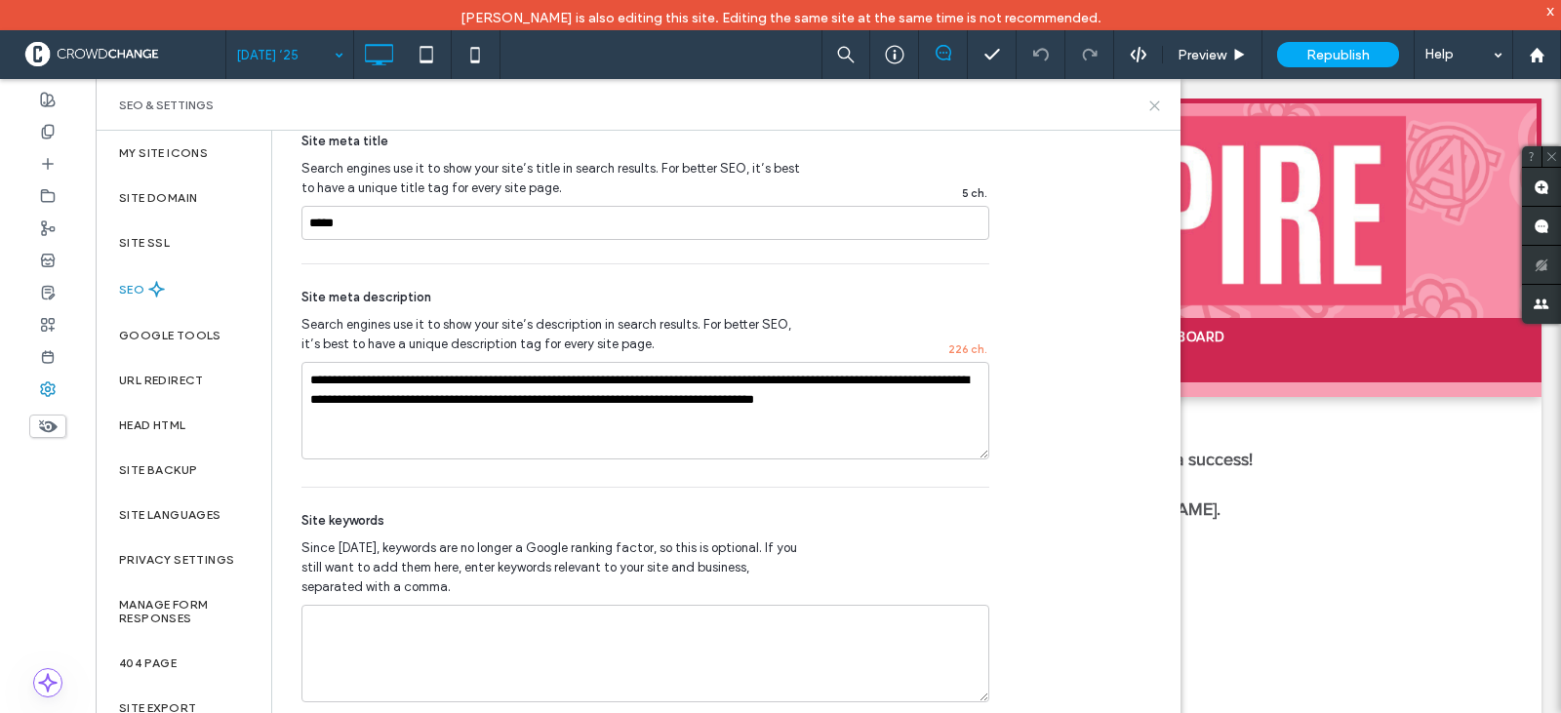
drag, startPoint x: 1155, startPoint y: 109, endPoint x: 1072, endPoint y: 57, distance: 98.2
click at [1155, 109] on icon at bounding box center [1154, 106] width 15 height 15
